Goal: Task Accomplishment & Management: Manage account settings

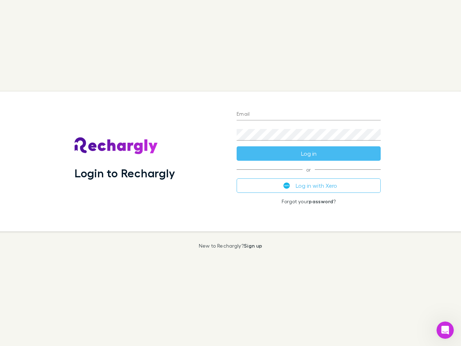
click at [231, 173] on div "Login to Rechargly" at bounding box center [150, 162] width 162 height 140
click at [309, 115] on input "Email" at bounding box center [309, 115] width 144 height 12
click at [309, 154] on form "Email Password Log in" at bounding box center [309, 132] width 144 height 58
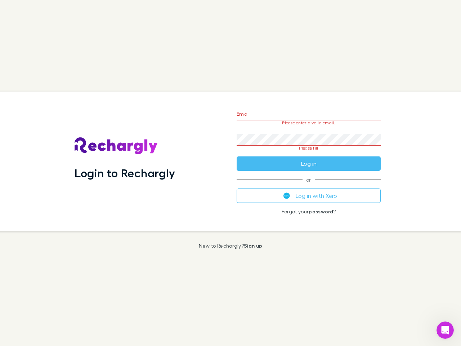
click at [309, 186] on div "Email Please enter a valid email. Password Please fill Log in or Log in with Xe…" at bounding box center [309, 162] width 156 height 140
click at [445, 330] on icon "Open Intercom Messenger" at bounding box center [446, 330] width 12 height 12
